Goal: Information Seeking & Learning: Learn about a topic

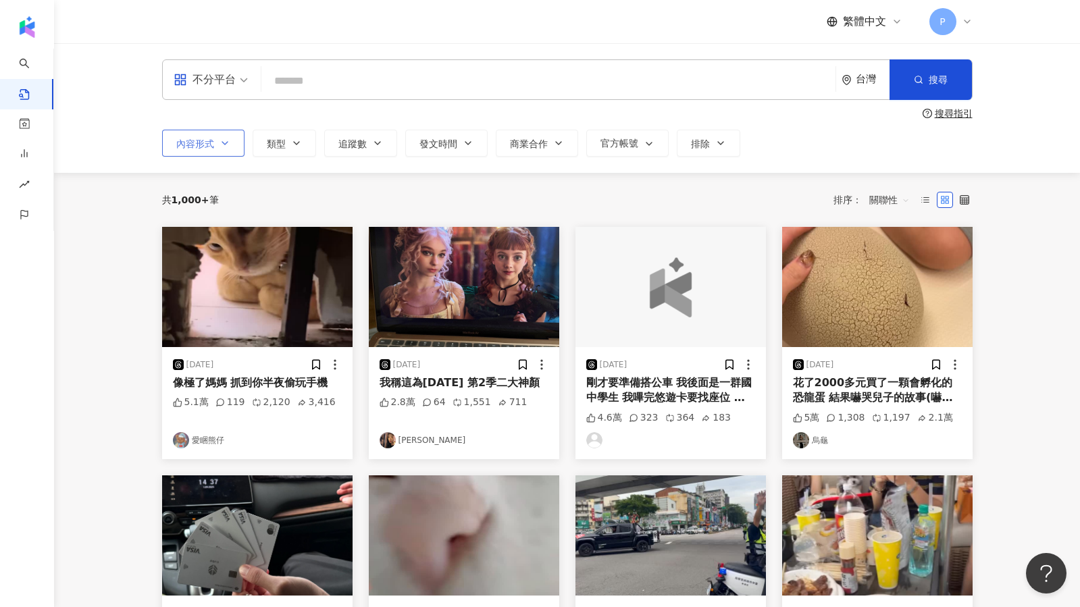
click at [210, 130] on button "內容形式" at bounding box center [203, 143] width 82 height 27
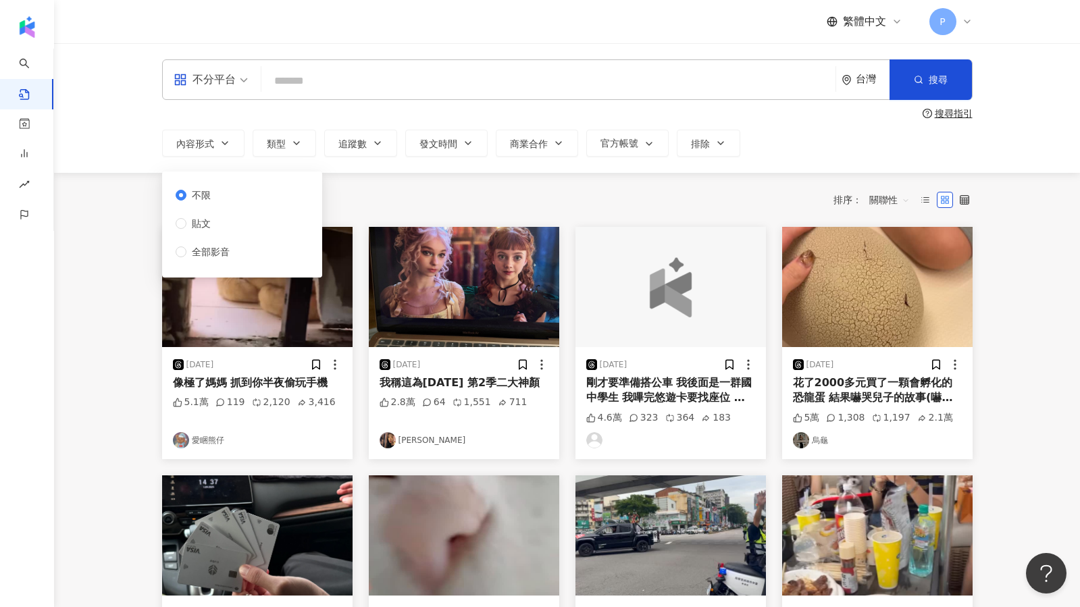
click at [103, 242] on main "不分平台 台灣 搜尋 搜尋指引 內容形式 類型 追蹤數 發文時間 商業合作 官方帳號 排除 不限 貼文 全部影音 共 1,000+ 筆 排序： 關聯性 [DA…" at bounding box center [567, 554] width 1026 height 1023
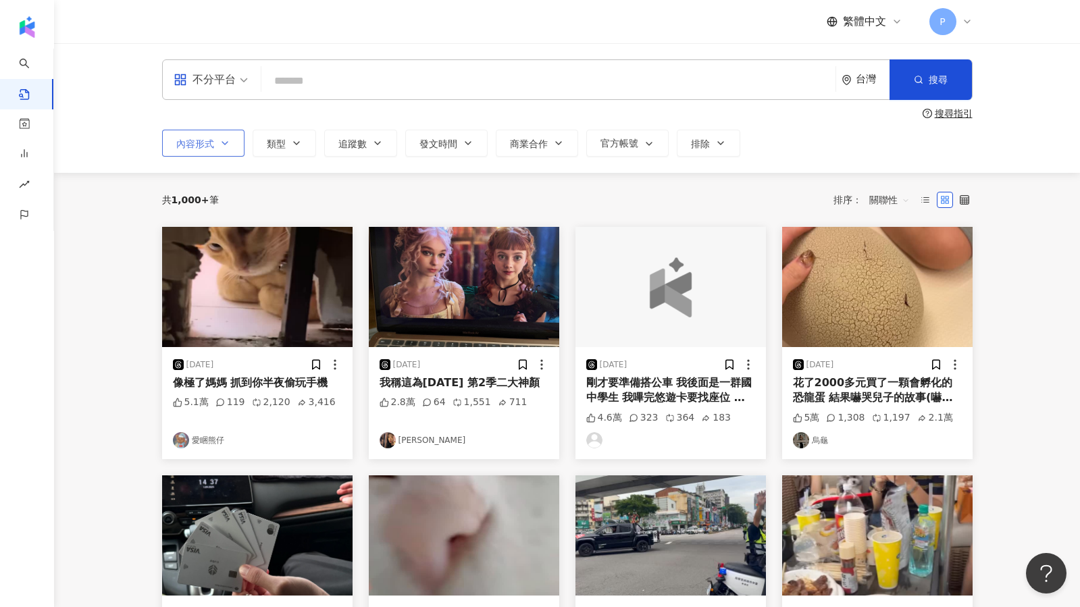
click at [196, 143] on span "內容形式" at bounding box center [195, 143] width 38 height 11
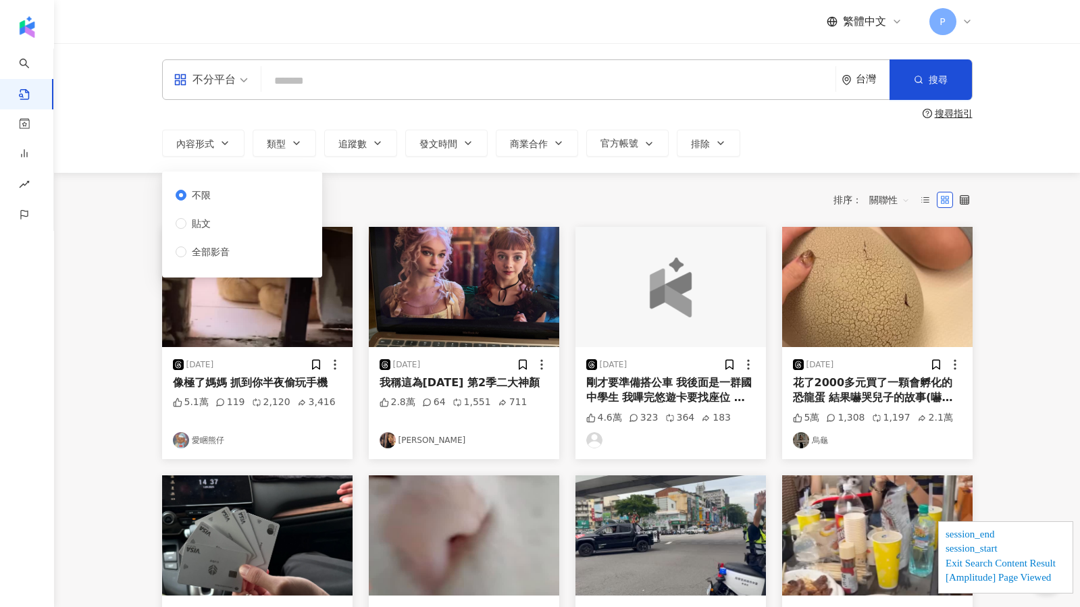
click at [105, 199] on main "不分平台 台灣 搜尋 搜尋指引 內容形式 類型 追蹤數 發文時間 商業合作 官方帳號 排除 不限 貼文 全部影音 共 1,000+ 筆 排序： 關聯性 [DA…" at bounding box center [567, 554] width 1026 height 1023
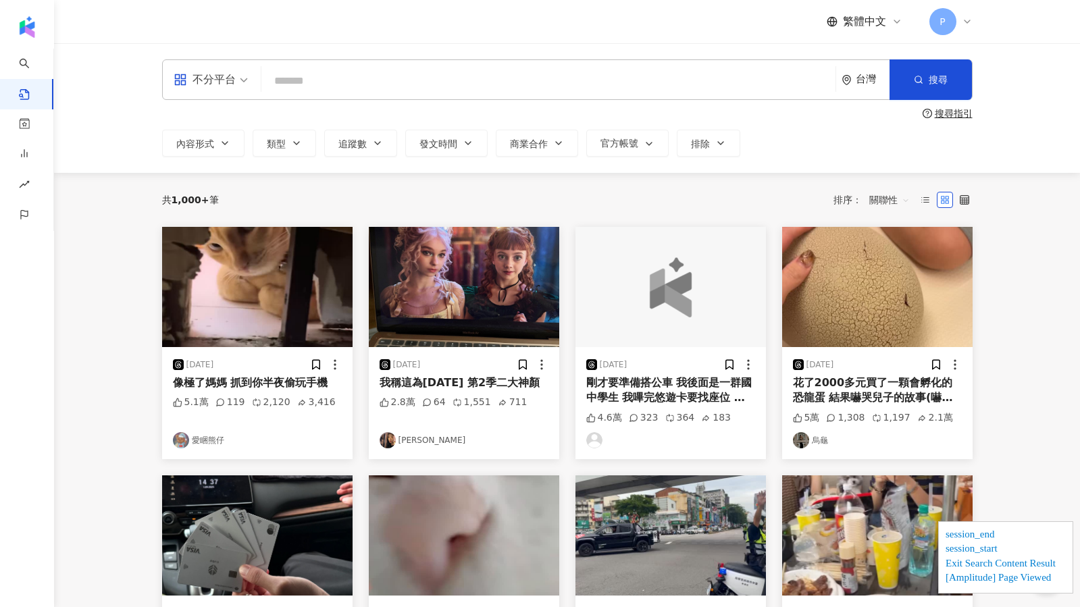
click at [200, 87] on div "不分平台" at bounding box center [205, 80] width 62 height 22
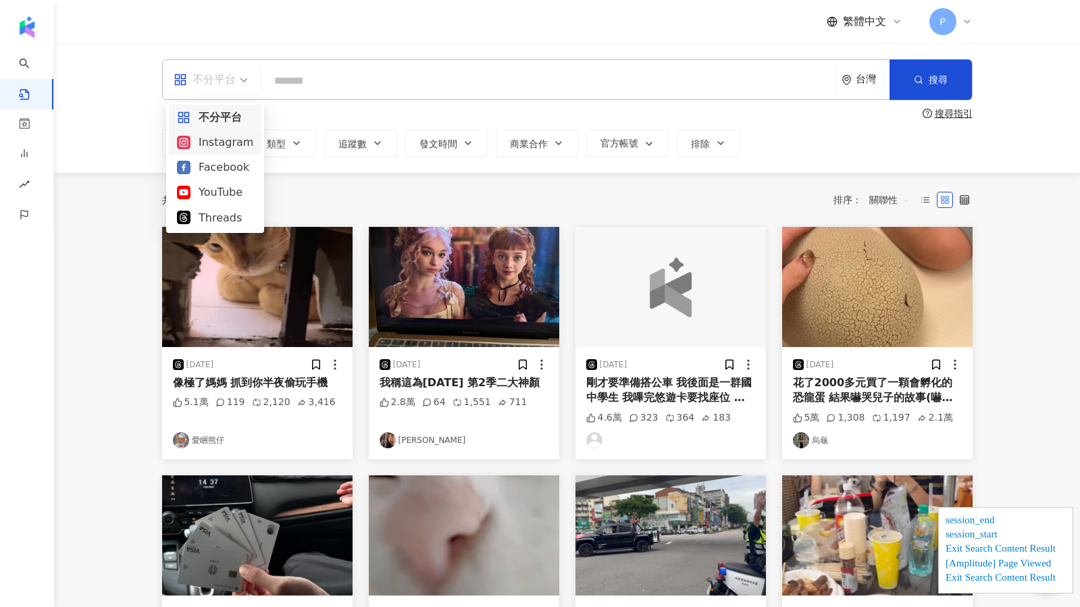
click at [133, 158] on div "不分平台 台灣 搜尋 搜尋指引 內容形式 類型 追蹤數 發文時間 商業合作 官方帳號 排除 不限 貼文 全部影音" at bounding box center [567, 108] width 1026 height 130
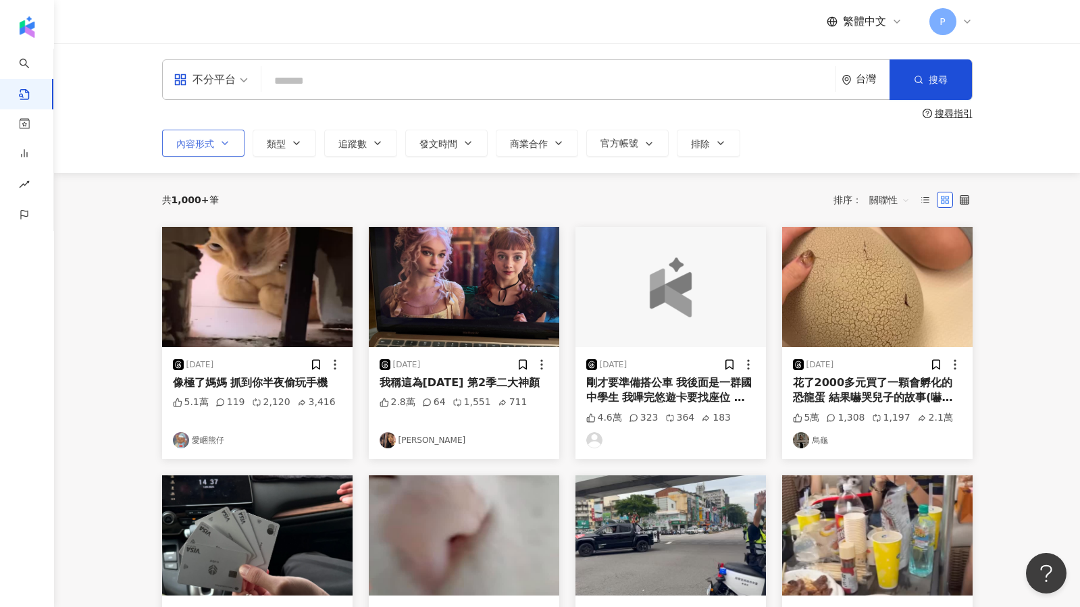
click at [206, 142] on span "內容形式" at bounding box center [195, 143] width 38 height 11
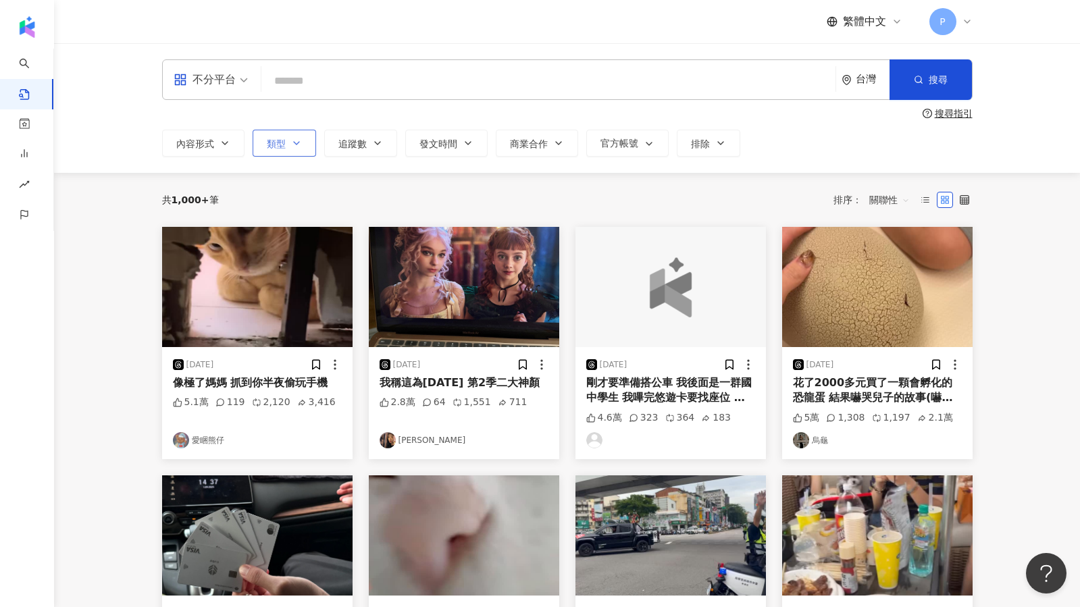
click at [299, 152] on button "類型" at bounding box center [284, 143] width 63 height 27
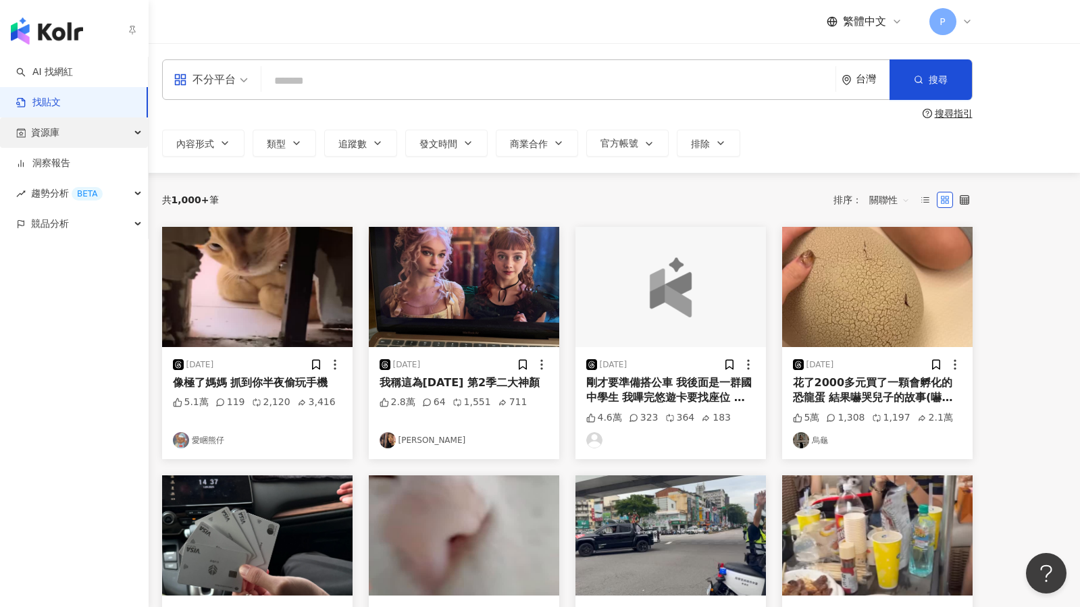
click at [70, 134] on div "資源庫" at bounding box center [74, 133] width 148 height 30
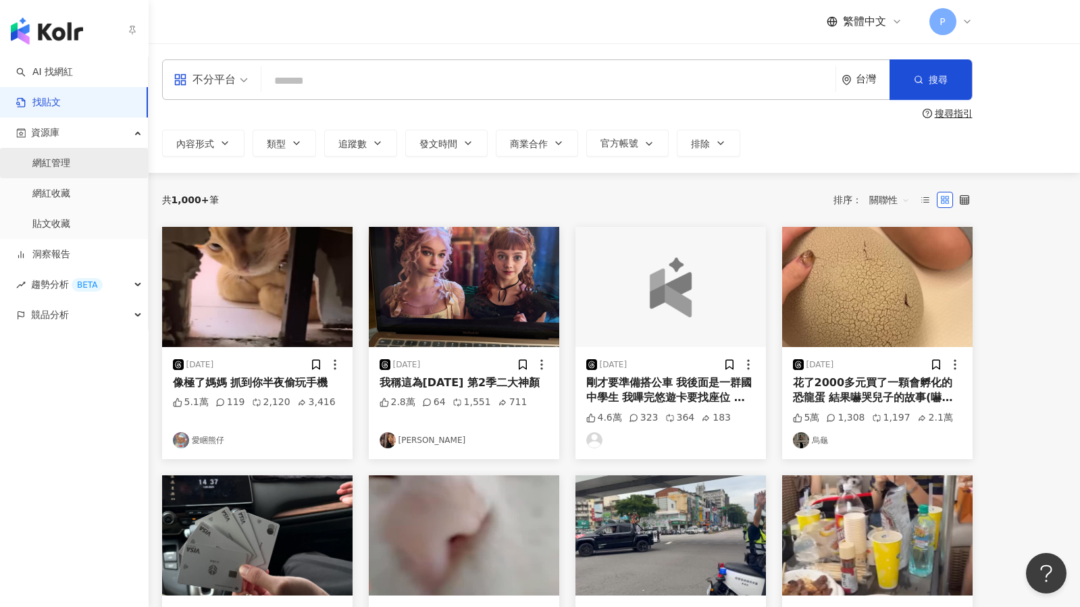
click at [63, 157] on link "網紅管理" at bounding box center [51, 164] width 38 height 14
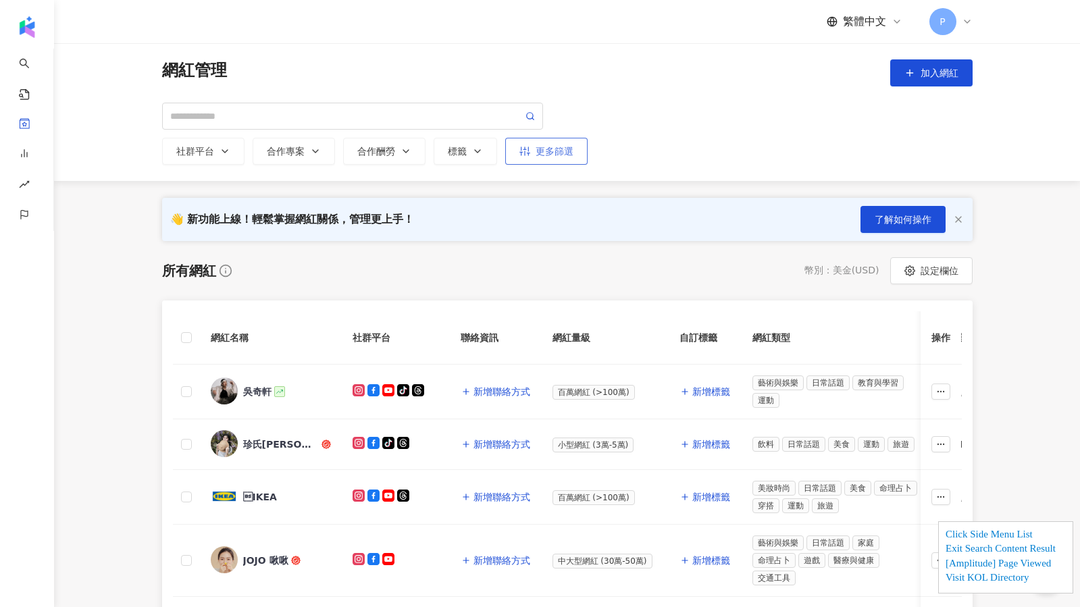
click at [567, 154] on div "更多篩選" at bounding box center [546, 151] width 54 height 11
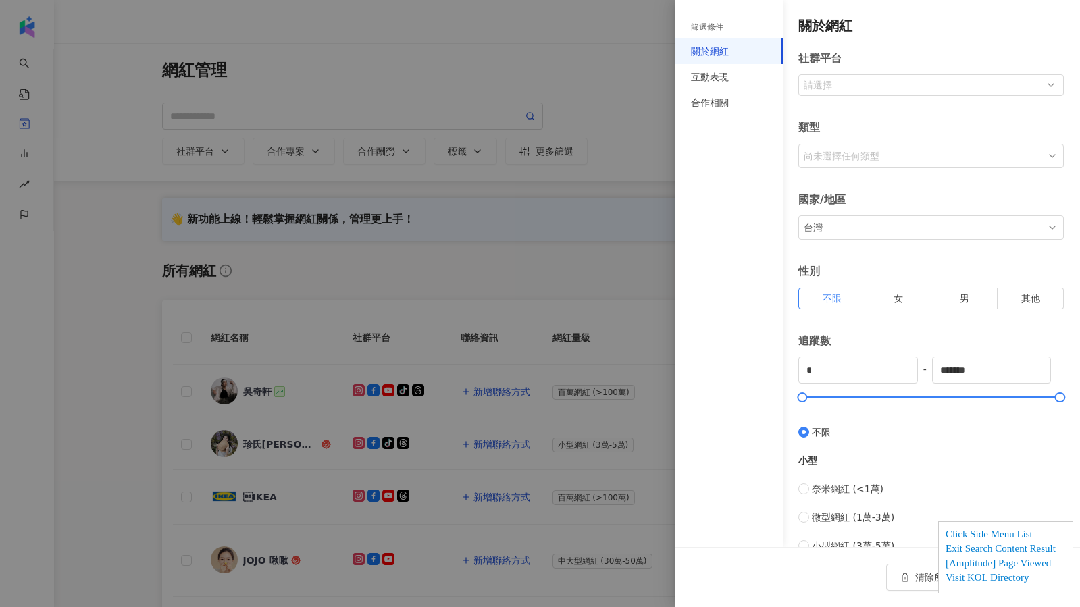
scroll to position [290, 0]
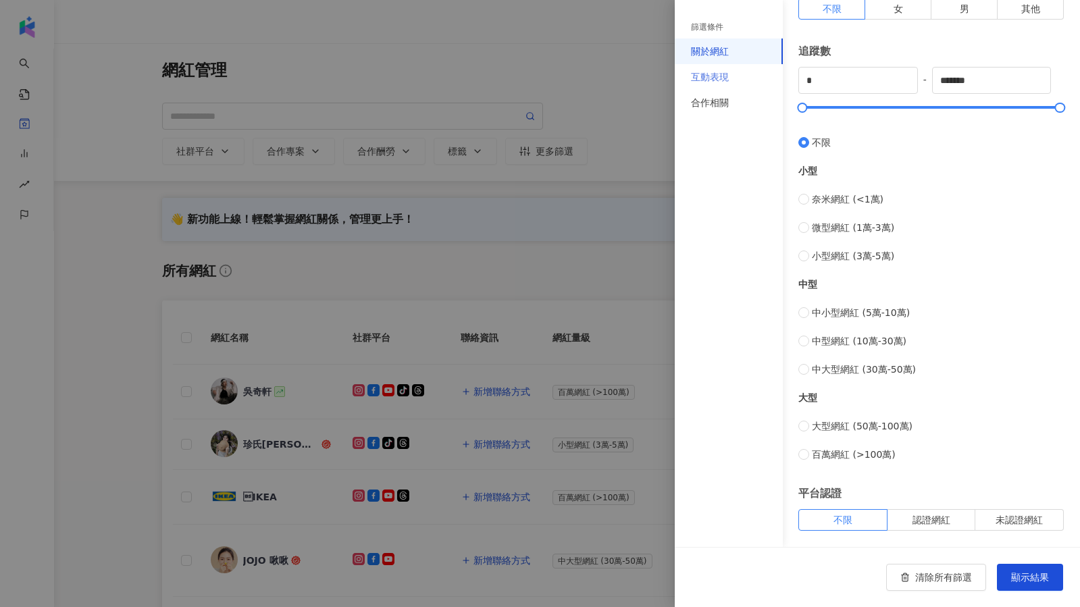
click at [732, 79] on div "互動表現" at bounding box center [729, 77] width 108 height 26
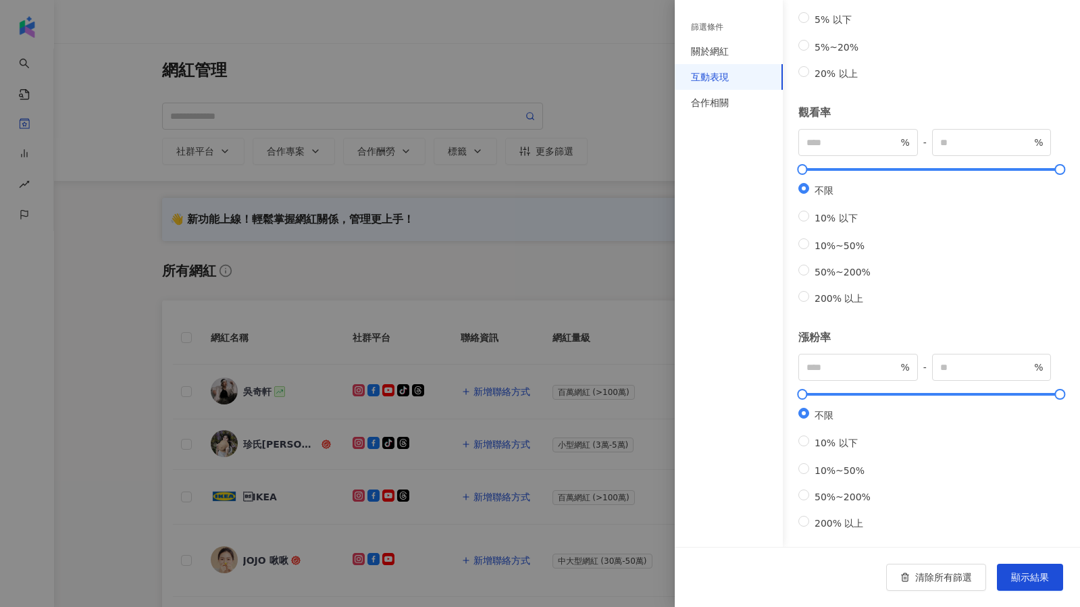
scroll to position [198, 0]
click at [723, 109] on div "合作相關" at bounding box center [710, 102] width 38 height 15
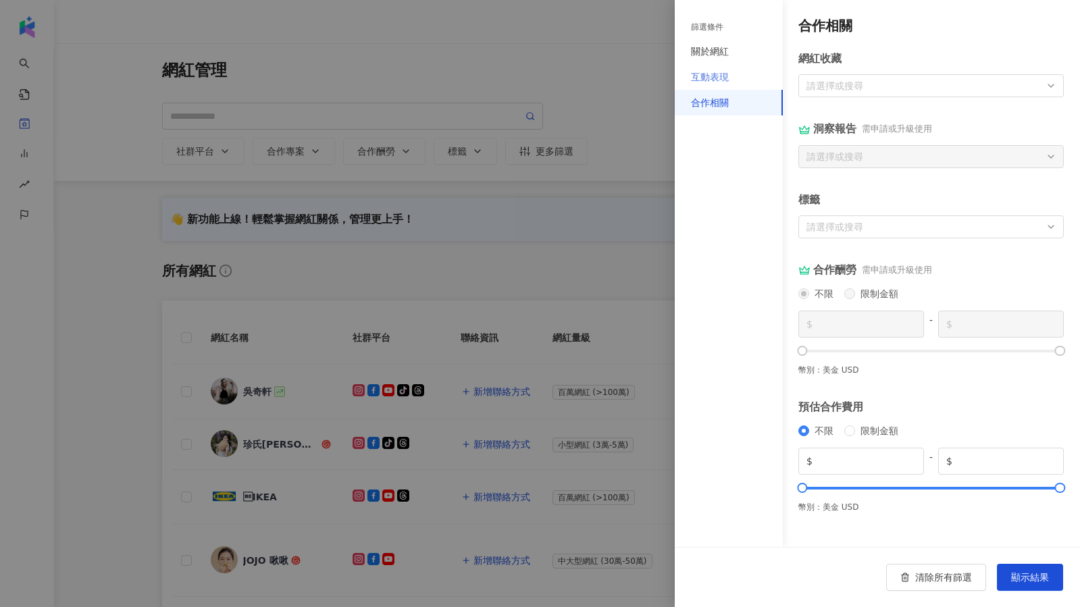
click at [730, 84] on div "互動表現" at bounding box center [729, 77] width 108 height 26
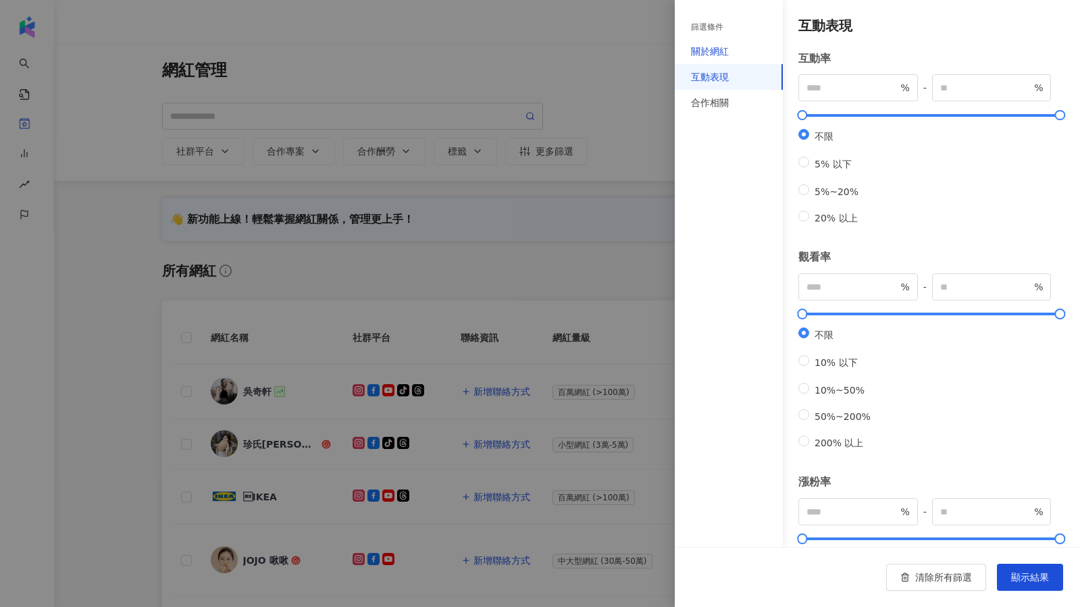
click at [715, 55] on div "關於網紅" at bounding box center [710, 51] width 38 height 15
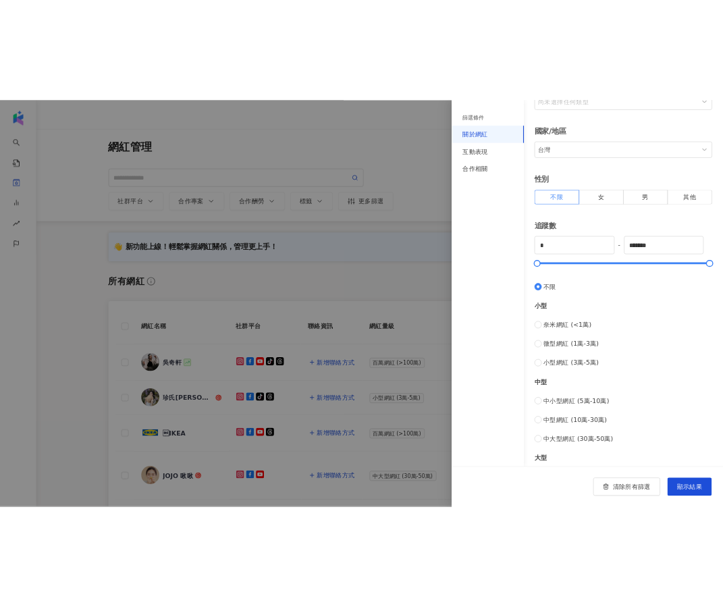
scroll to position [290, 0]
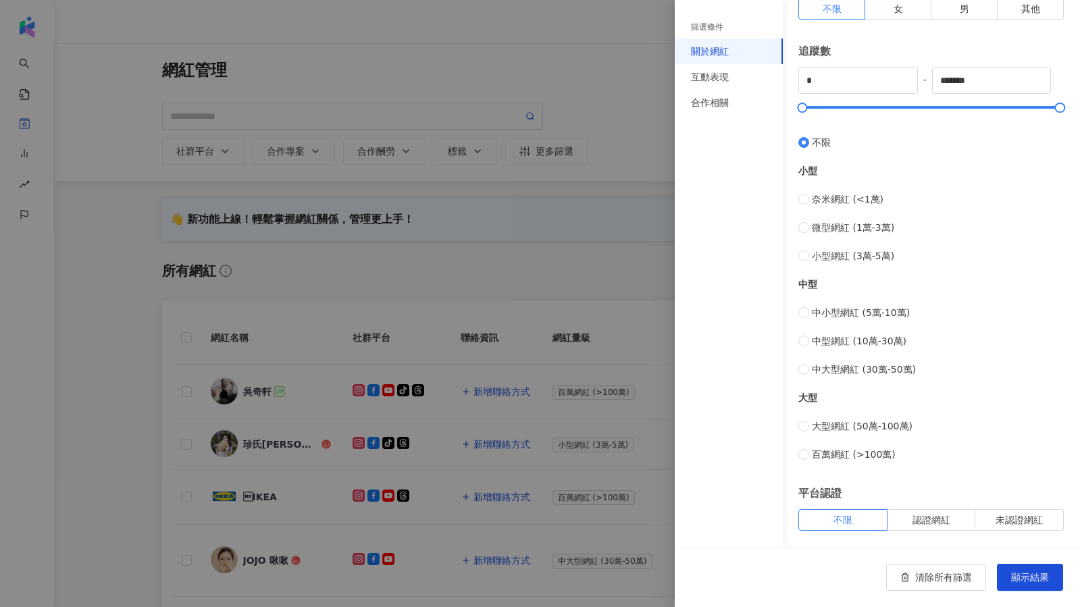
click at [524, 278] on div at bounding box center [540, 303] width 1080 height 607
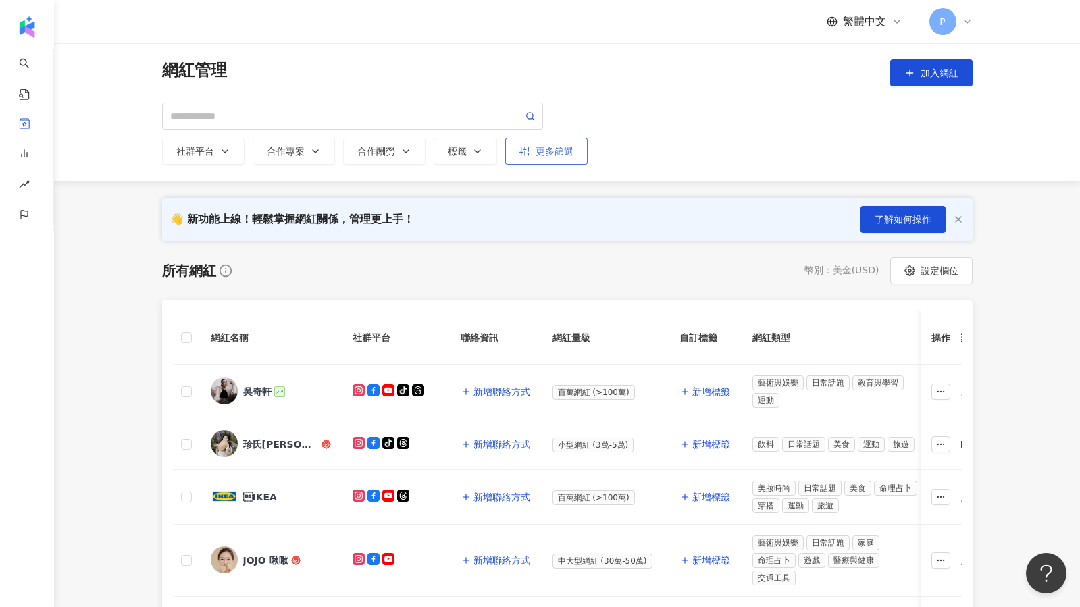
click at [538, 158] on button "更多篩選" at bounding box center [546, 151] width 82 height 27
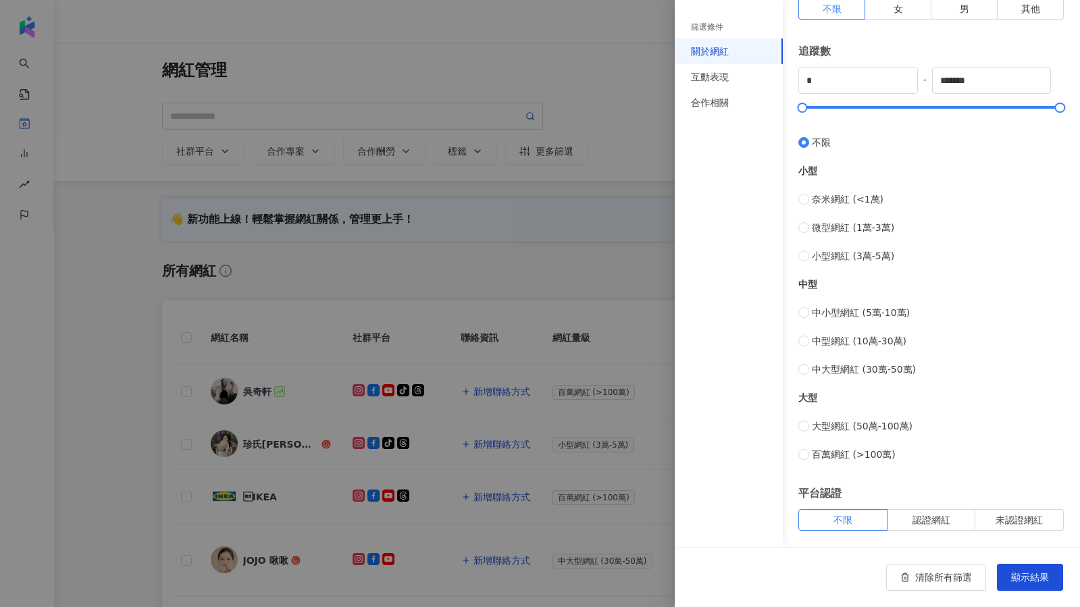
click at [569, 240] on div at bounding box center [540, 303] width 1080 height 607
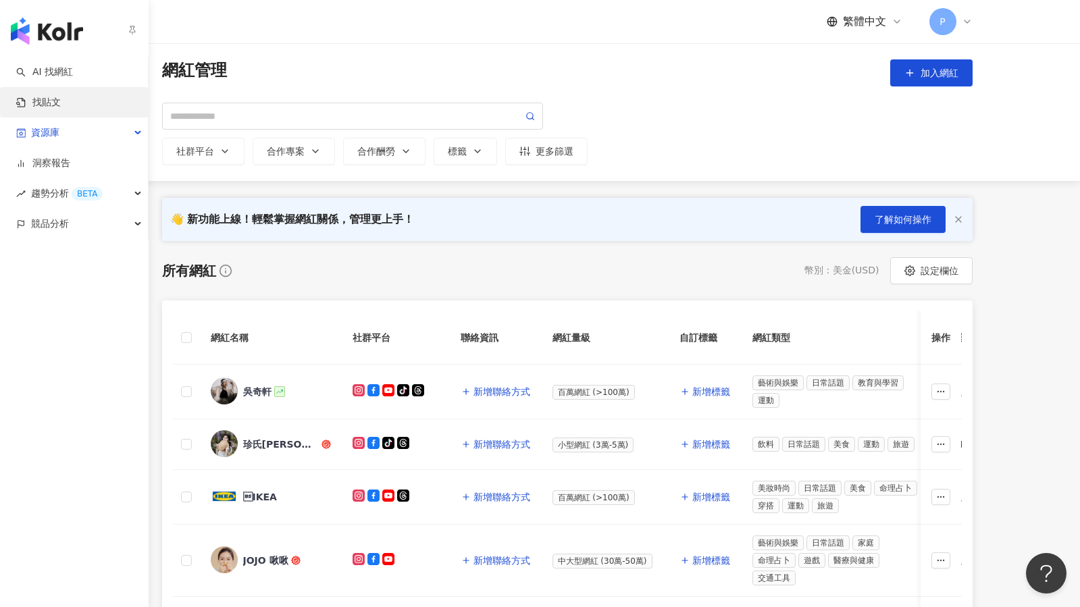
click at [59, 97] on link "找貼文" at bounding box center [38, 103] width 45 height 14
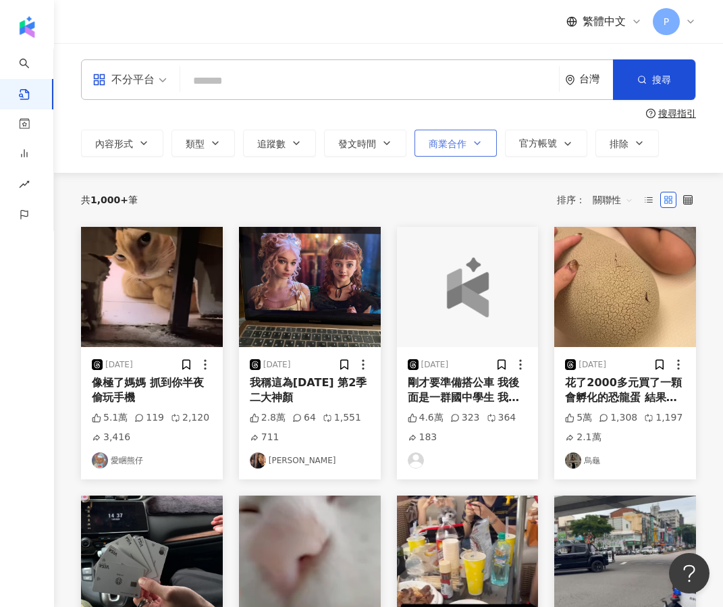
click at [464, 139] on span "商業合作" at bounding box center [448, 143] width 38 height 11
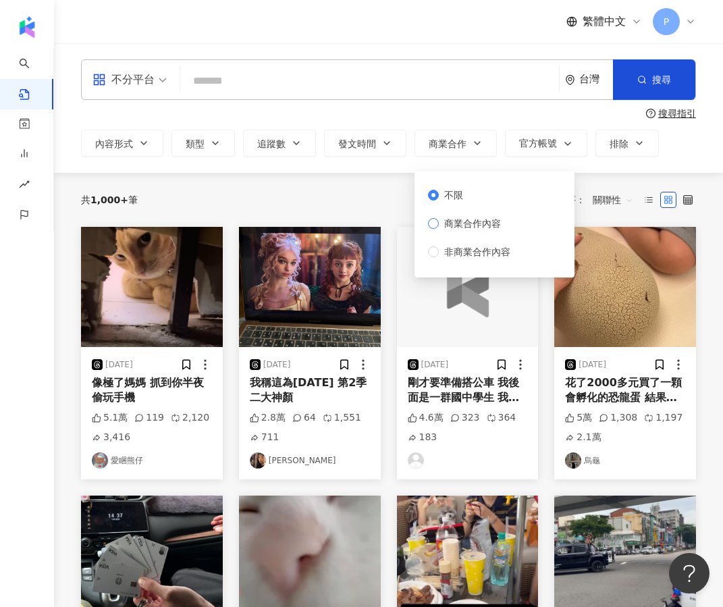
click at [460, 222] on span "商業合作內容" at bounding box center [473, 223] width 68 height 15
click at [603, 185] on div "共 1,000+ 筆 排序： 關聯性" at bounding box center [388, 200] width 615 height 54
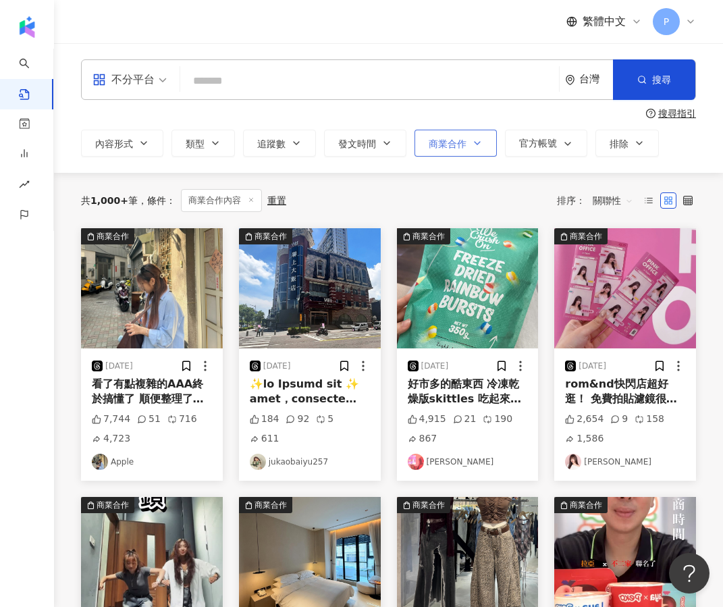
click at [477, 143] on icon "button" at bounding box center [477, 143] width 11 height 11
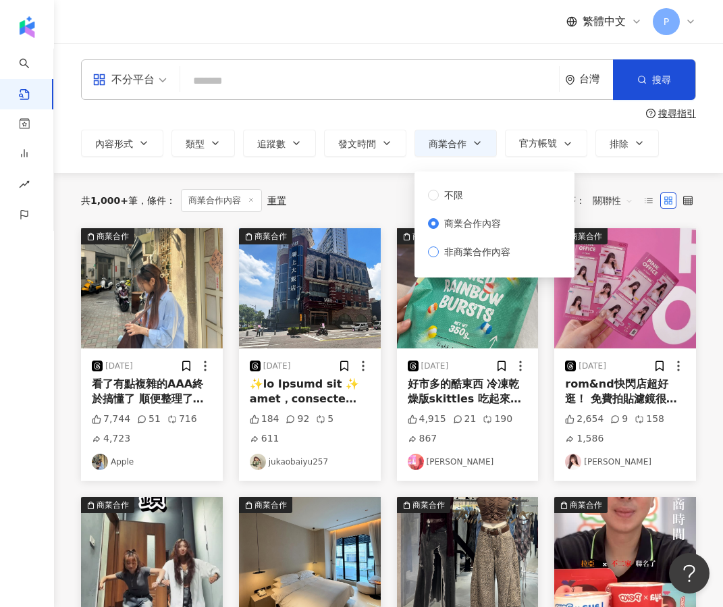
click at [466, 249] on span "非商業合作內容" at bounding box center [477, 252] width 77 height 15
click at [590, 172] on div "不分平台 台灣 搜尋 搜尋指引 內容形式 類型 追蹤數 發文時間 商業合作 官方帳號 排除 不限 商業合作內容 非商業合作內容" at bounding box center [388, 108] width 669 height 130
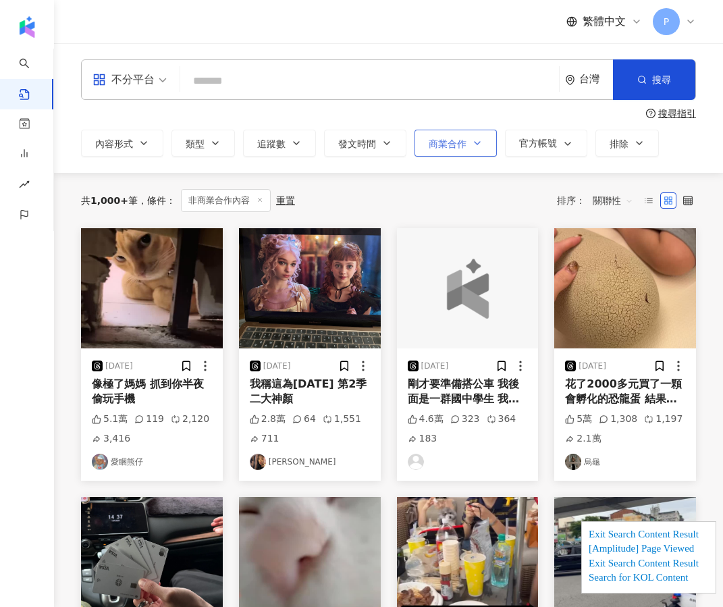
click at [459, 149] on button "商業合作" at bounding box center [456, 143] width 82 height 27
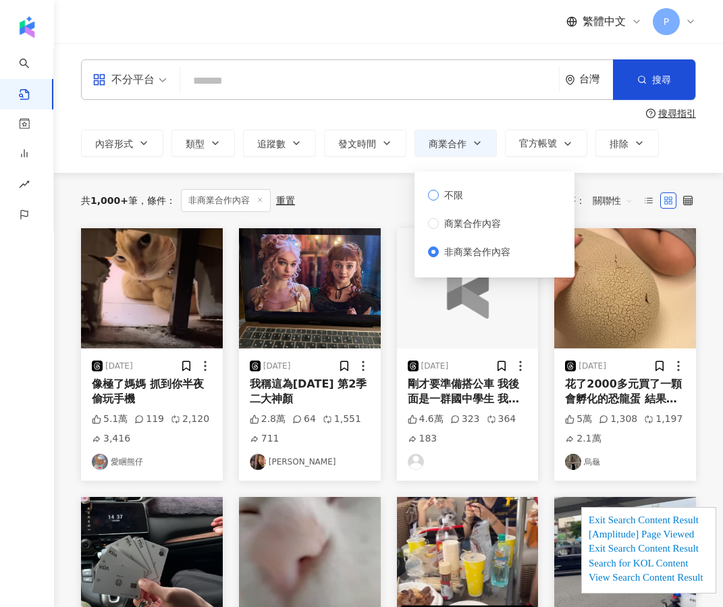
click at [455, 189] on span "不限" at bounding box center [454, 195] width 30 height 15
click at [616, 178] on div "共 1,000+ 筆 條件 ： 非商業合作內容 重置 排序： 關聯性" at bounding box center [388, 200] width 615 height 55
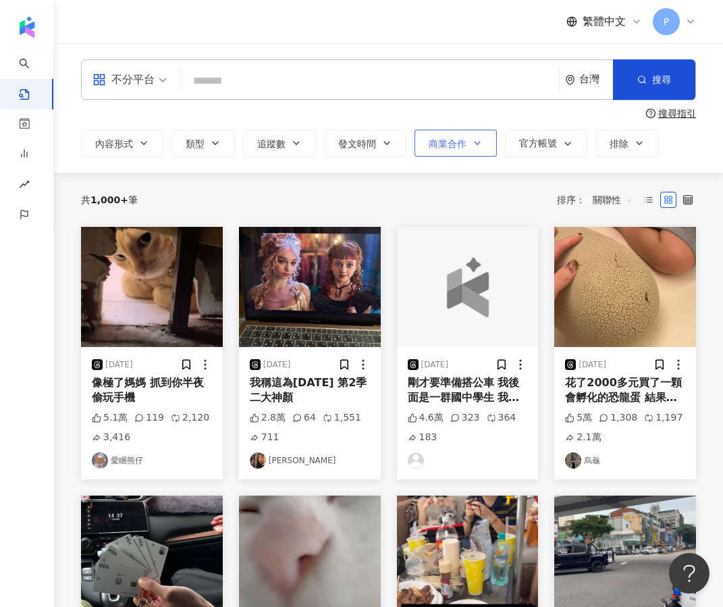
click at [476, 138] on icon "button" at bounding box center [477, 143] width 11 height 11
click at [342, 206] on div "共 1,000+ 筆 排序： 關聯性" at bounding box center [388, 200] width 615 height 22
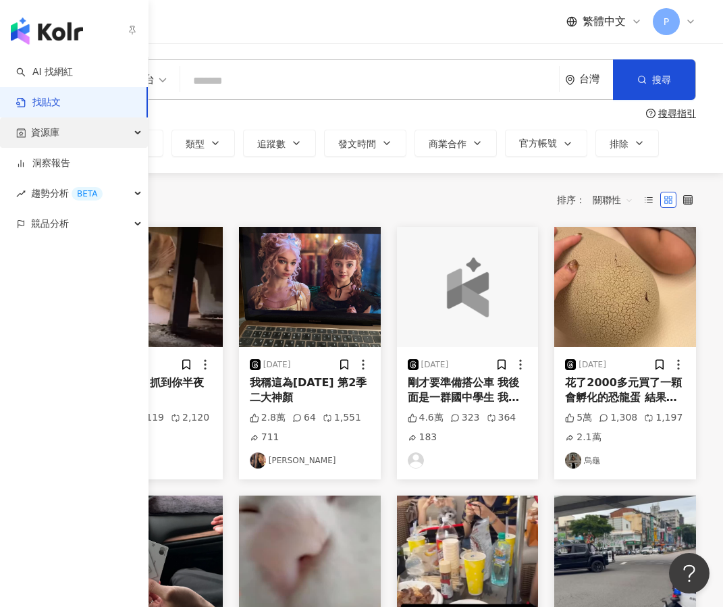
click at [81, 128] on div "資源庫" at bounding box center [74, 133] width 148 height 30
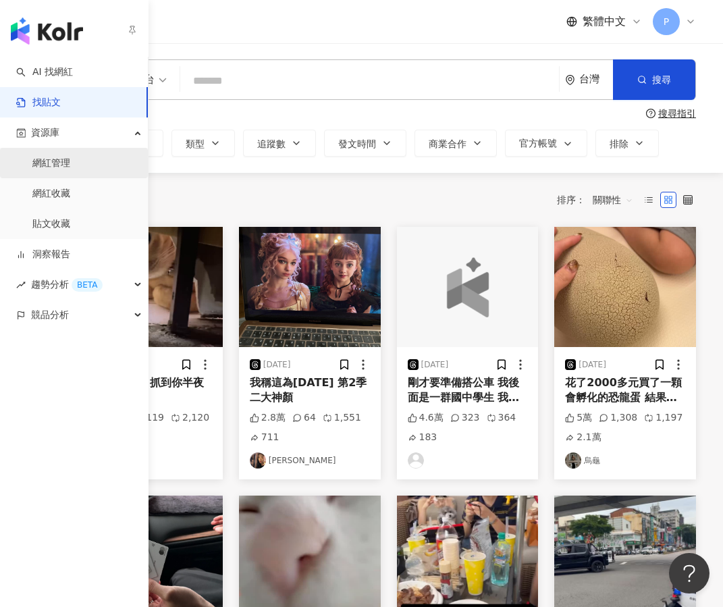
click at [55, 158] on link "網紅管理" at bounding box center [51, 164] width 38 height 14
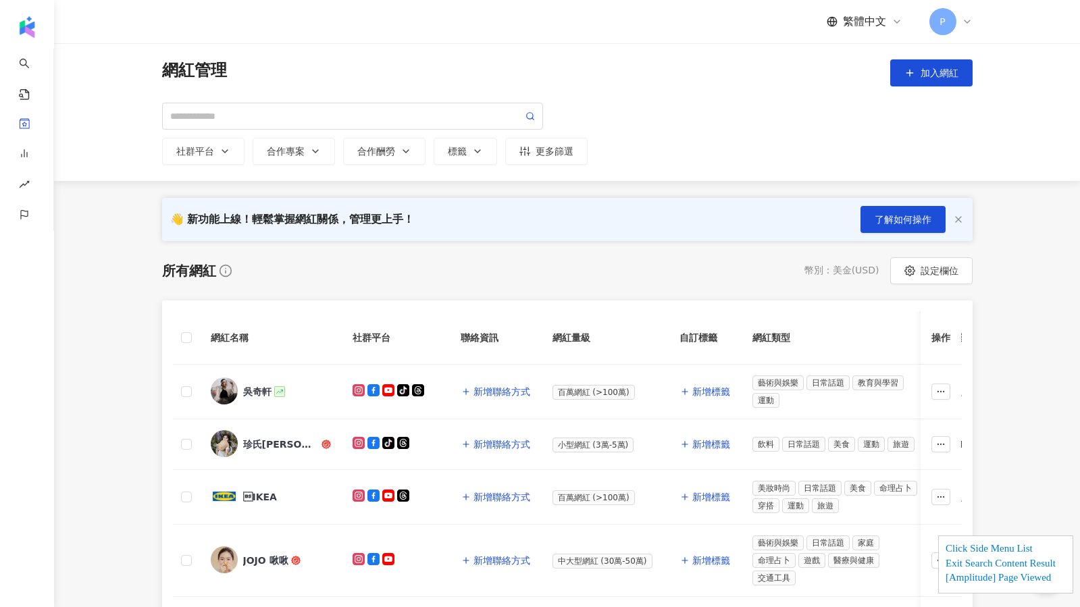
click at [590, 159] on div "社群平台 合作專案 合作酬勞 標籤 更多篩選" at bounding box center [567, 151] width 811 height 27
click at [570, 159] on button "更多篩選" at bounding box center [546, 151] width 82 height 27
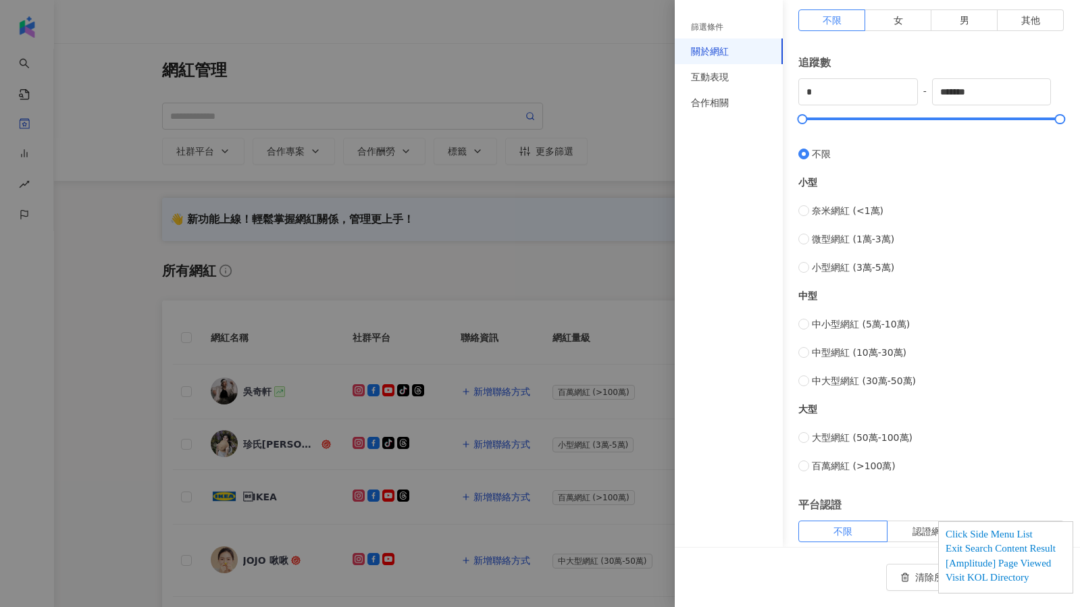
scroll to position [290, 0]
